Goal: Contribute content: Contribute content

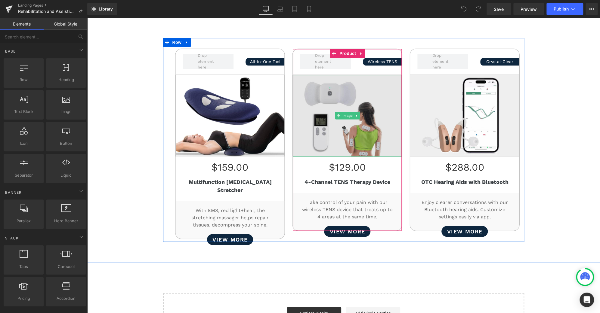
scroll to position [495, 0]
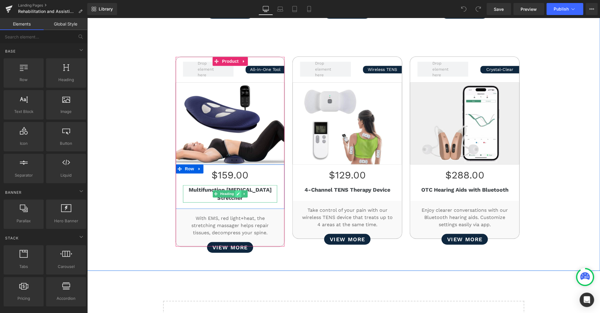
click at [236, 192] on icon at bounding box center [237, 194] width 3 height 4
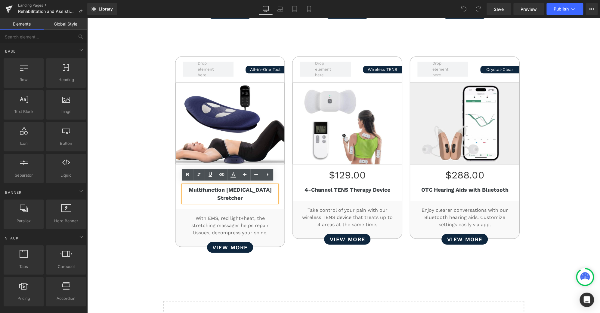
click at [202, 187] on b "Multifunction [MEDICAL_DATA] Stretcher" at bounding box center [229, 194] width 83 height 14
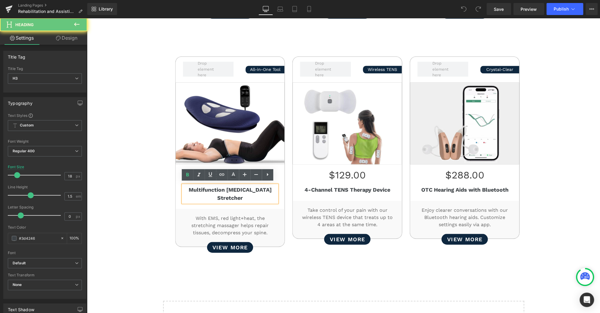
click at [202, 187] on b "Multifunction [MEDICAL_DATA] Stretcher" at bounding box center [229, 194] width 83 height 14
click at [221, 188] on b "Multifunction [MEDICAL_DATA] Stretcher" at bounding box center [229, 194] width 83 height 14
paste div
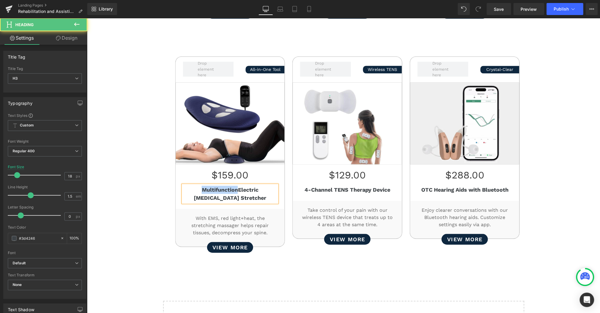
drag, startPoint x: 224, startPoint y: 187, endPoint x: 105, endPoint y: 187, distance: 118.8
click at [105, 187] on div "Better Rehabilitation Starts Here Heading Smart rehab solutions designed to spe…" at bounding box center [343, 30] width 513 height 440
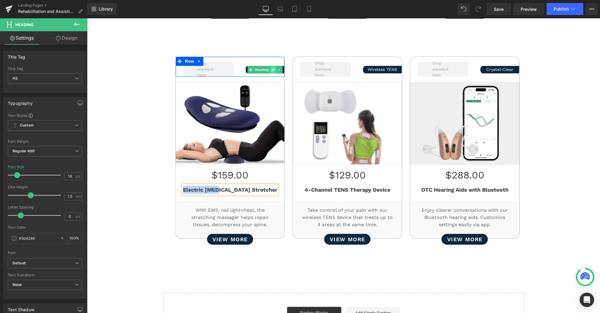
click at [271, 68] on icon at bounding box center [272, 70] width 3 height 4
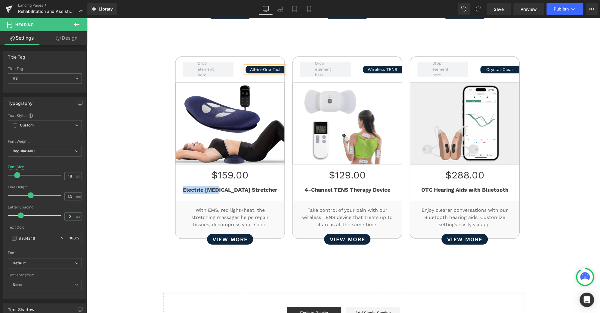
click at [269, 68] on h4 "All-in-One Tool" at bounding box center [264, 69] width 39 height 6
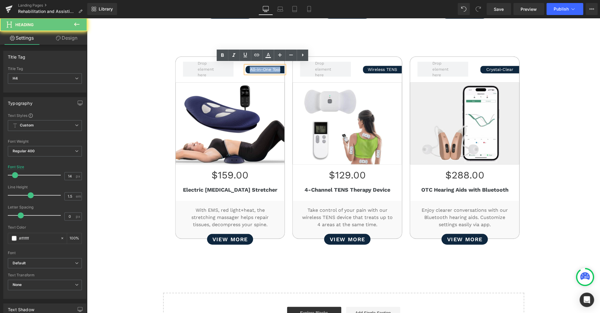
click at [269, 68] on h4 "All-in-One Tool" at bounding box center [264, 69] width 39 height 6
paste div
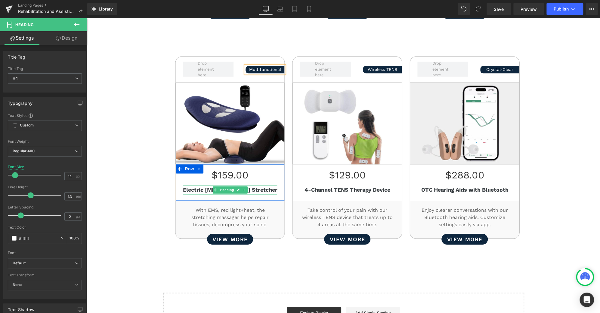
click at [205, 188] on b "Electric [MEDICAL_DATA] Stretcher" at bounding box center [230, 190] width 94 height 6
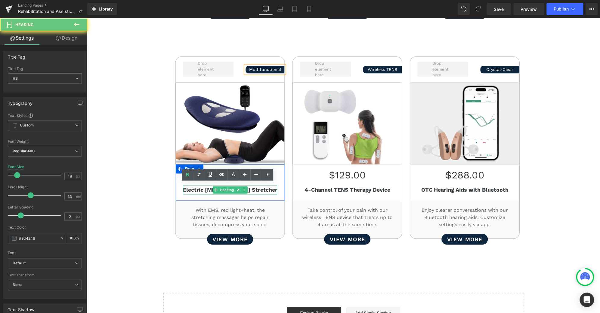
click at [205, 188] on b "Electric [MEDICAL_DATA] Stretcher" at bounding box center [230, 190] width 94 height 6
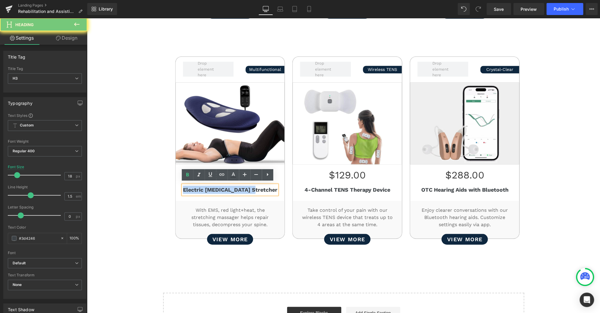
click at [205, 188] on b "Electric [MEDICAL_DATA] Stretcher" at bounding box center [230, 190] width 94 height 6
copy b "Electric [MEDICAL_DATA] Stretcher"
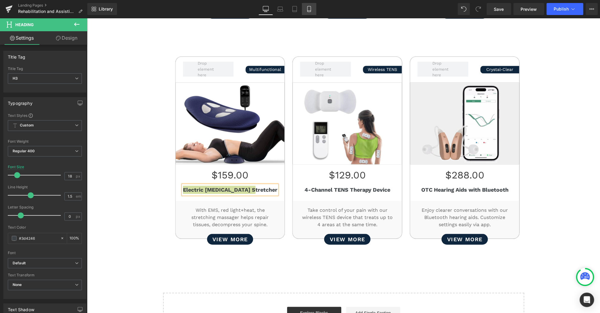
click at [310, 10] on icon at bounding box center [308, 9] width 3 height 6
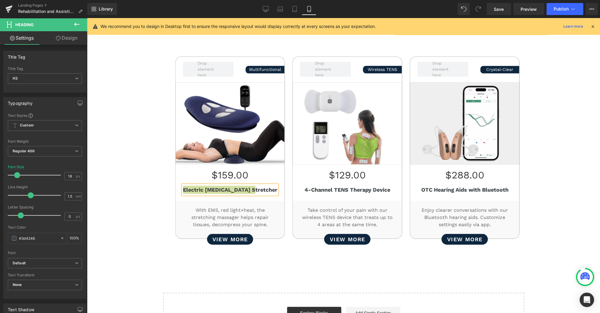
type input "100"
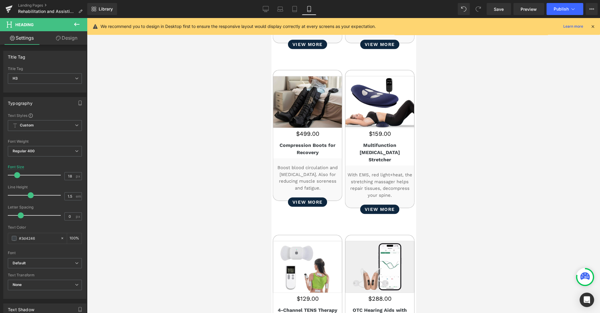
scroll to position [310, 0]
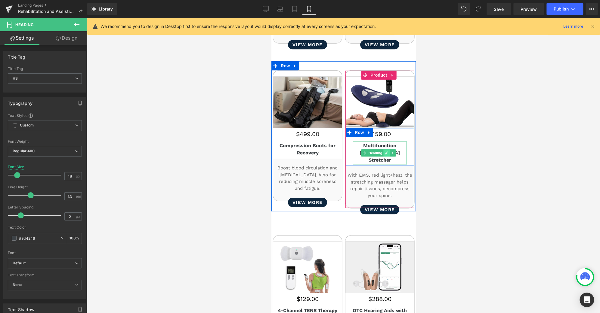
click at [385, 152] on icon at bounding box center [386, 153] width 3 height 3
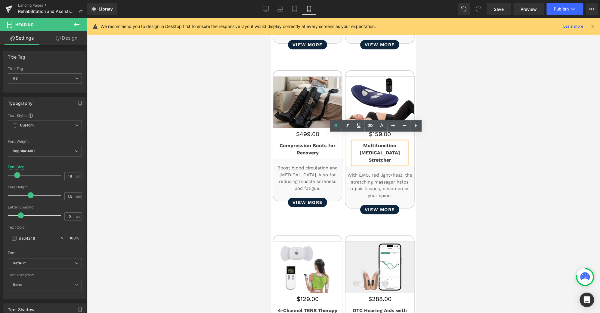
click at [382, 143] on b "Multifunction [MEDICAL_DATA] Stretcher" at bounding box center [379, 153] width 40 height 20
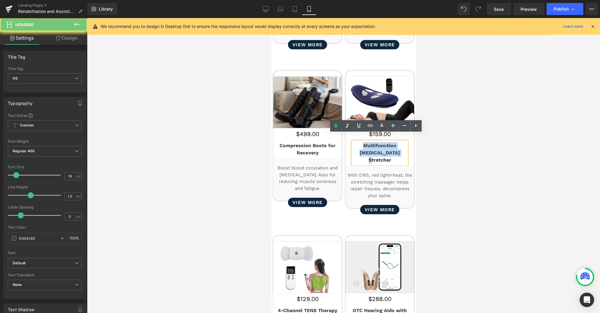
click at [382, 143] on b "Multifunction [MEDICAL_DATA] Stretcher" at bounding box center [379, 153] width 40 height 20
paste div
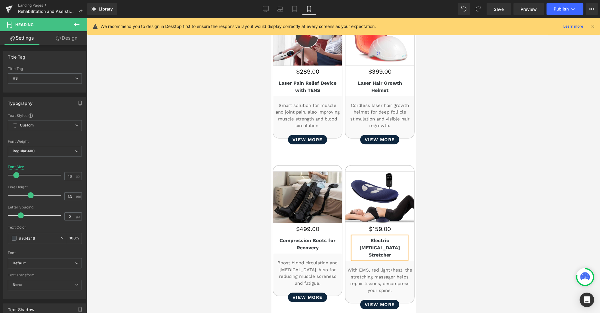
scroll to position [221, 0]
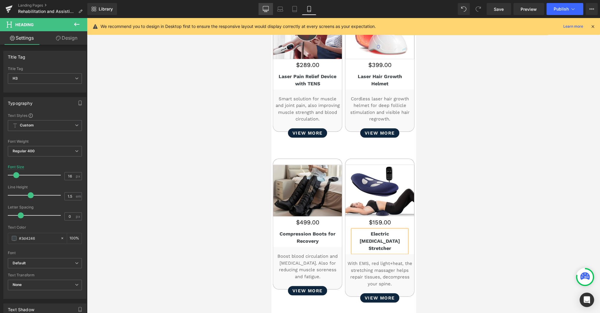
click at [269, 11] on link "Desktop" at bounding box center [265, 9] width 14 height 12
type input "18"
type input "100"
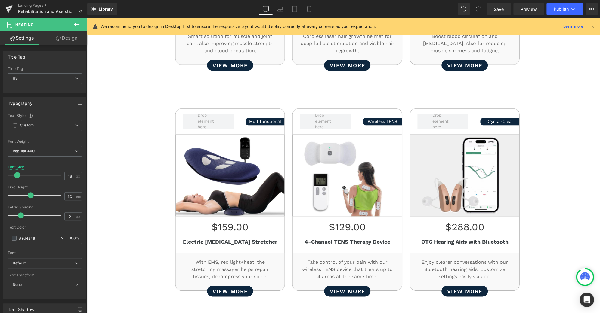
scroll to position [443, 0]
click at [499, 9] on span "Save" at bounding box center [499, 9] width 10 height 6
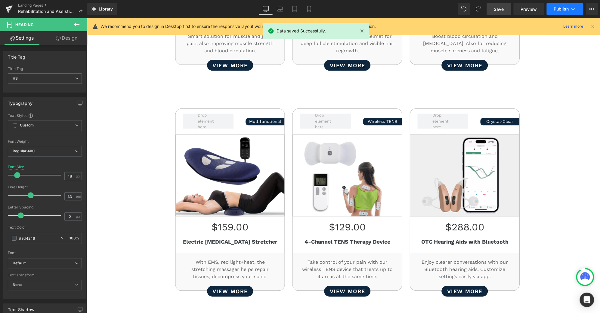
click at [577, 8] on button "Publish" at bounding box center [564, 9] width 37 height 12
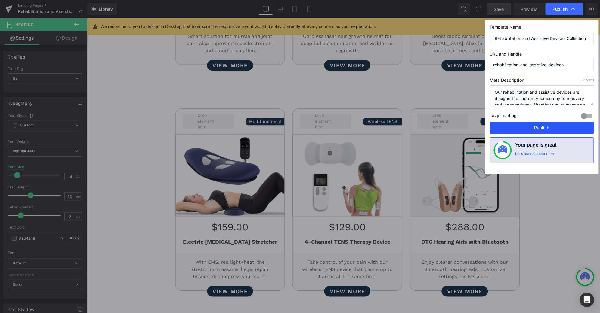
click at [554, 124] on button "Publish" at bounding box center [541, 128] width 104 height 12
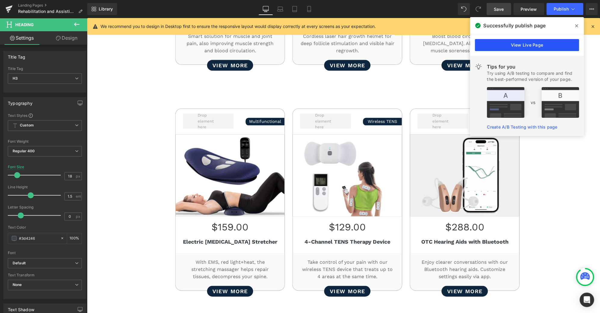
click at [509, 48] on link "View Live Page" at bounding box center [527, 45] width 104 height 12
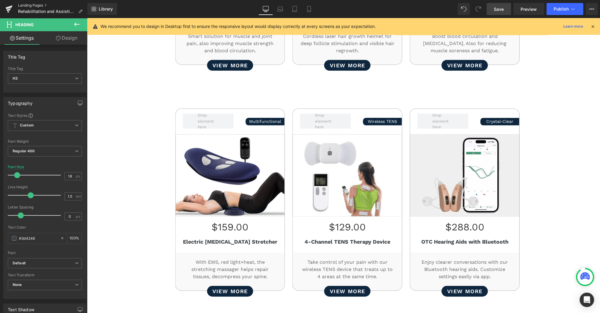
click at [33, 7] on link "Landing Pages" at bounding box center [52, 5] width 69 height 5
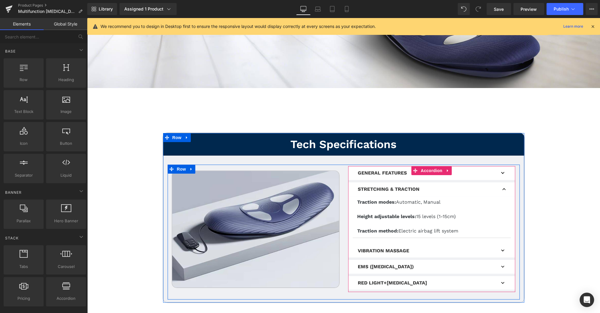
click at [503, 269] on span "button" at bounding box center [503, 269] width 0 height 0
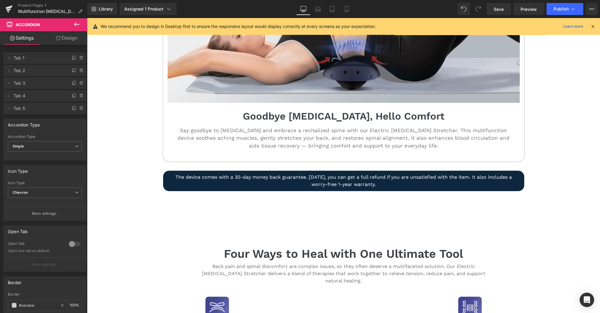
scroll to position [339, 0]
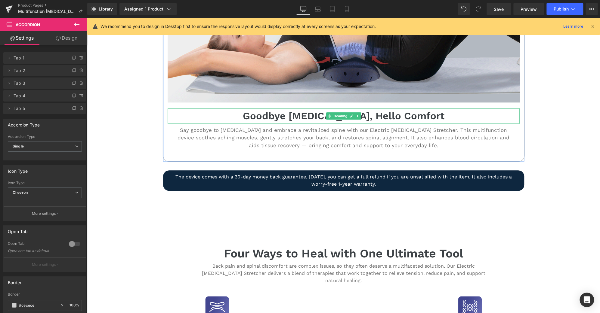
click at [379, 113] on h3 "Goodbye Lower Back Pain, Hello Comfort" at bounding box center [344, 116] width 352 height 15
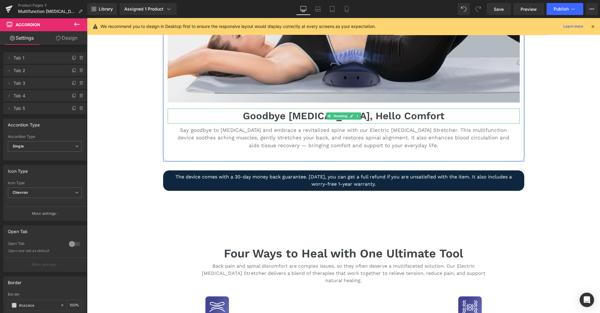
click at [379, 113] on h3 "Goodbye Lower Back Pain, Hello Comfort" at bounding box center [344, 116] width 352 height 15
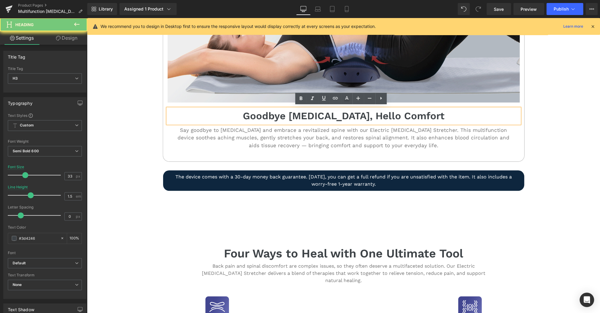
click at [379, 113] on h3 "Goodbye Lower Back Pain, Hello Comfort" at bounding box center [344, 116] width 352 height 15
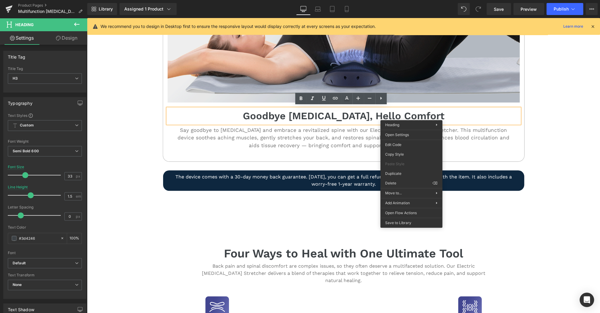
click at [346, 111] on h3 "Goodbye Lower Back Pain, Hello Comfort" at bounding box center [344, 116] width 352 height 15
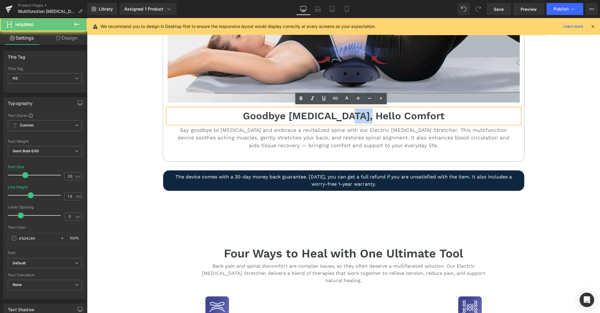
click at [346, 111] on h3 "Goodbye Lower Back Pain, Hello Comfort" at bounding box center [344, 116] width 352 height 15
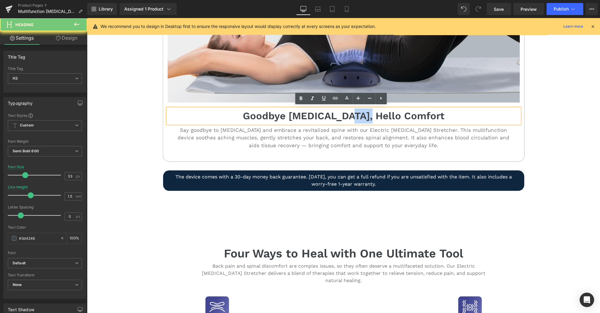
click at [346, 111] on h3 "Goodbye Lower Back Pain, Hello Comfort" at bounding box center [344, 116] width 352 height 15
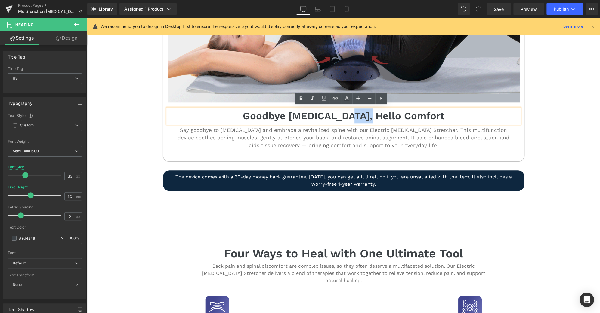
copy h3 "Goodbye Lower Back Pain, Hello Comfort"
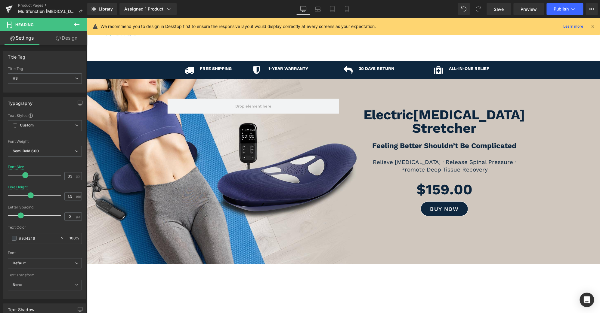
scroll to position [0, 0]
